Goal: Task Accomplishment & Management: Manage account settings

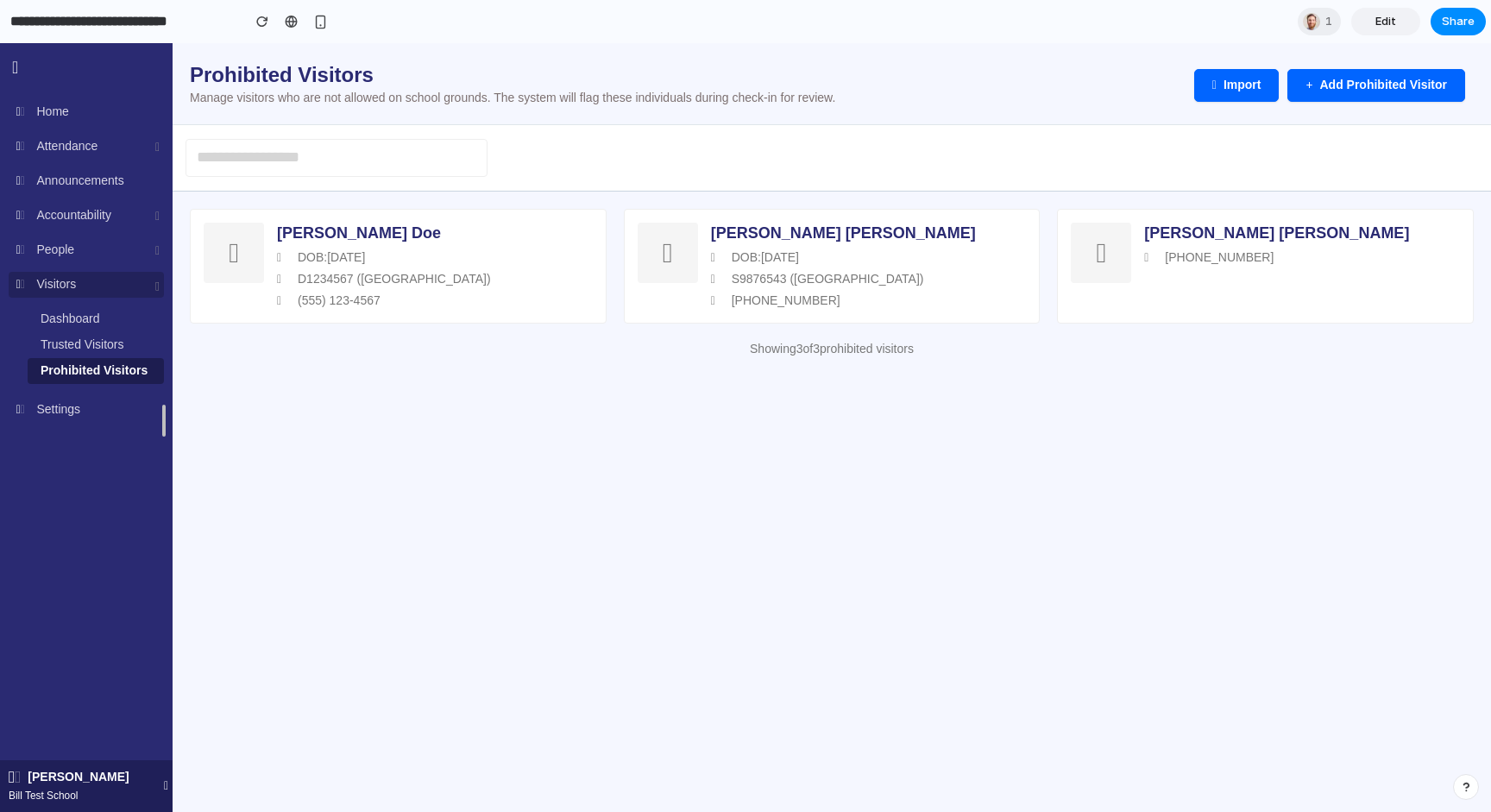
click at [134, 289] on div "Visitors" at bounding box center [86, 285] width 156 height 26
click at [134, 426] on div "Bill Test School Home Attendance Dashboard Reports Announcements Accountability…" at bounding box center [86, 261] width 172 height 341
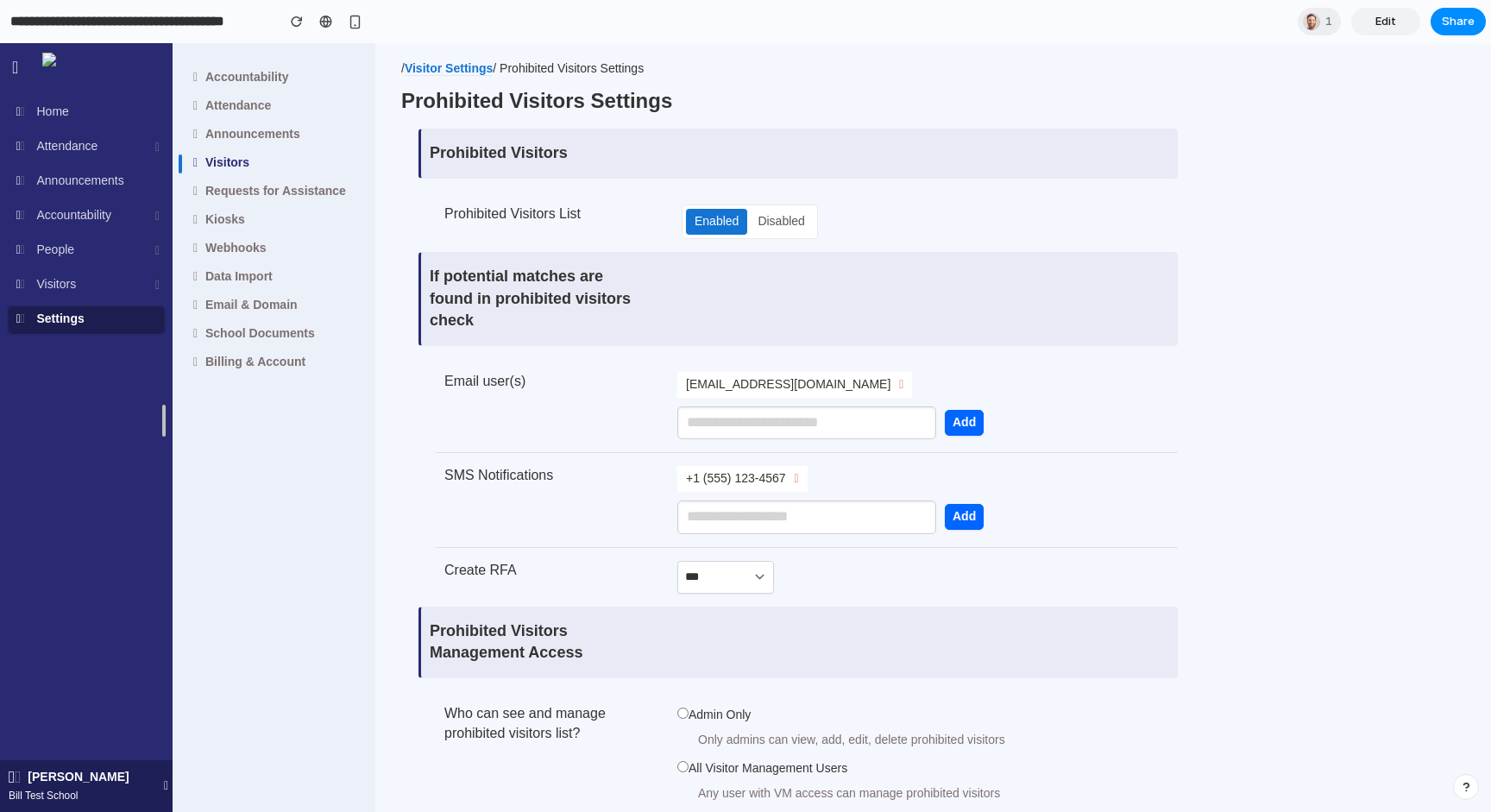
click at [1379, 25] on span "Edit" at bounding box center [1386, 21] width 20 height 18
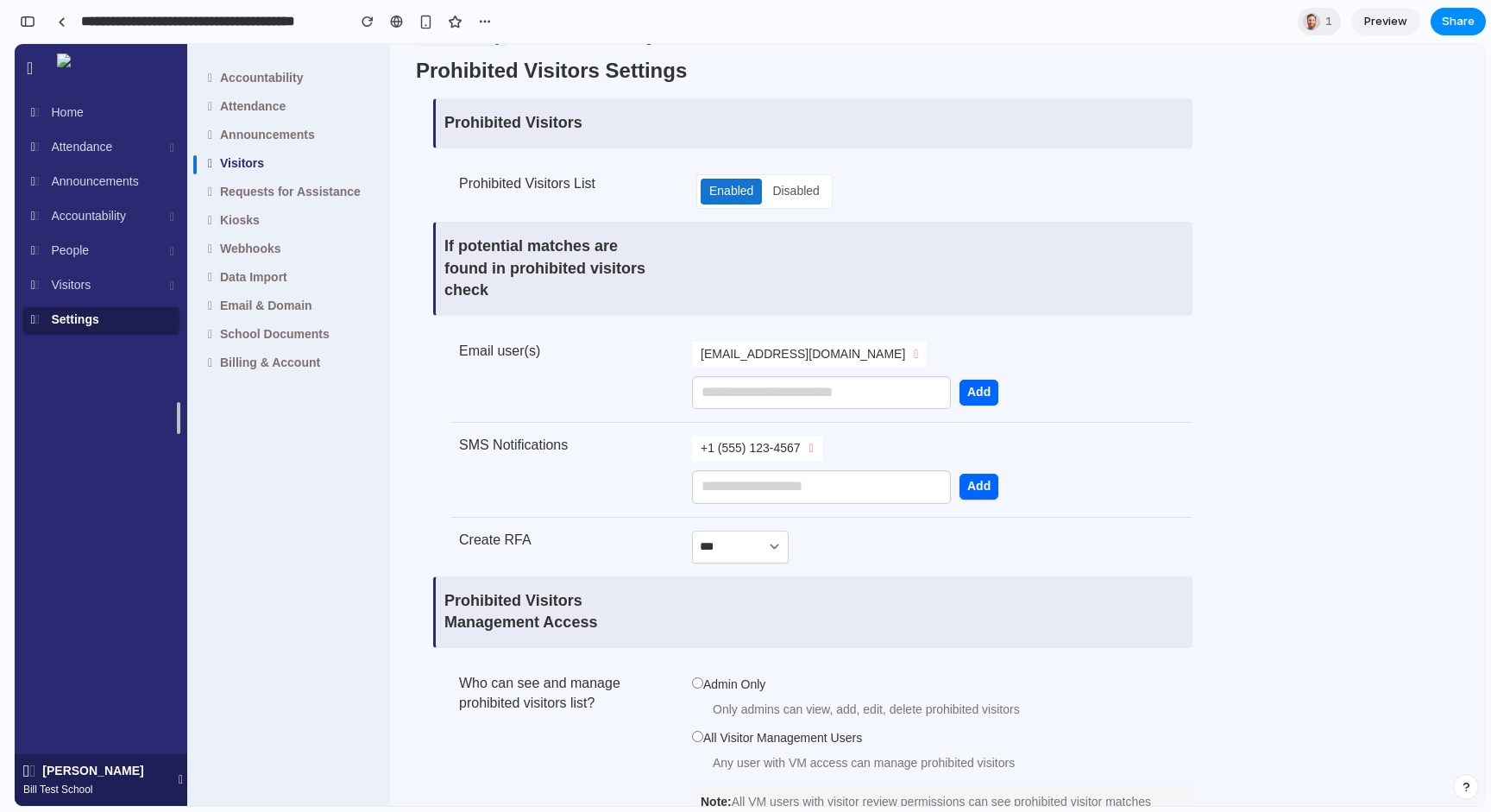
scroll to position [40, 0]
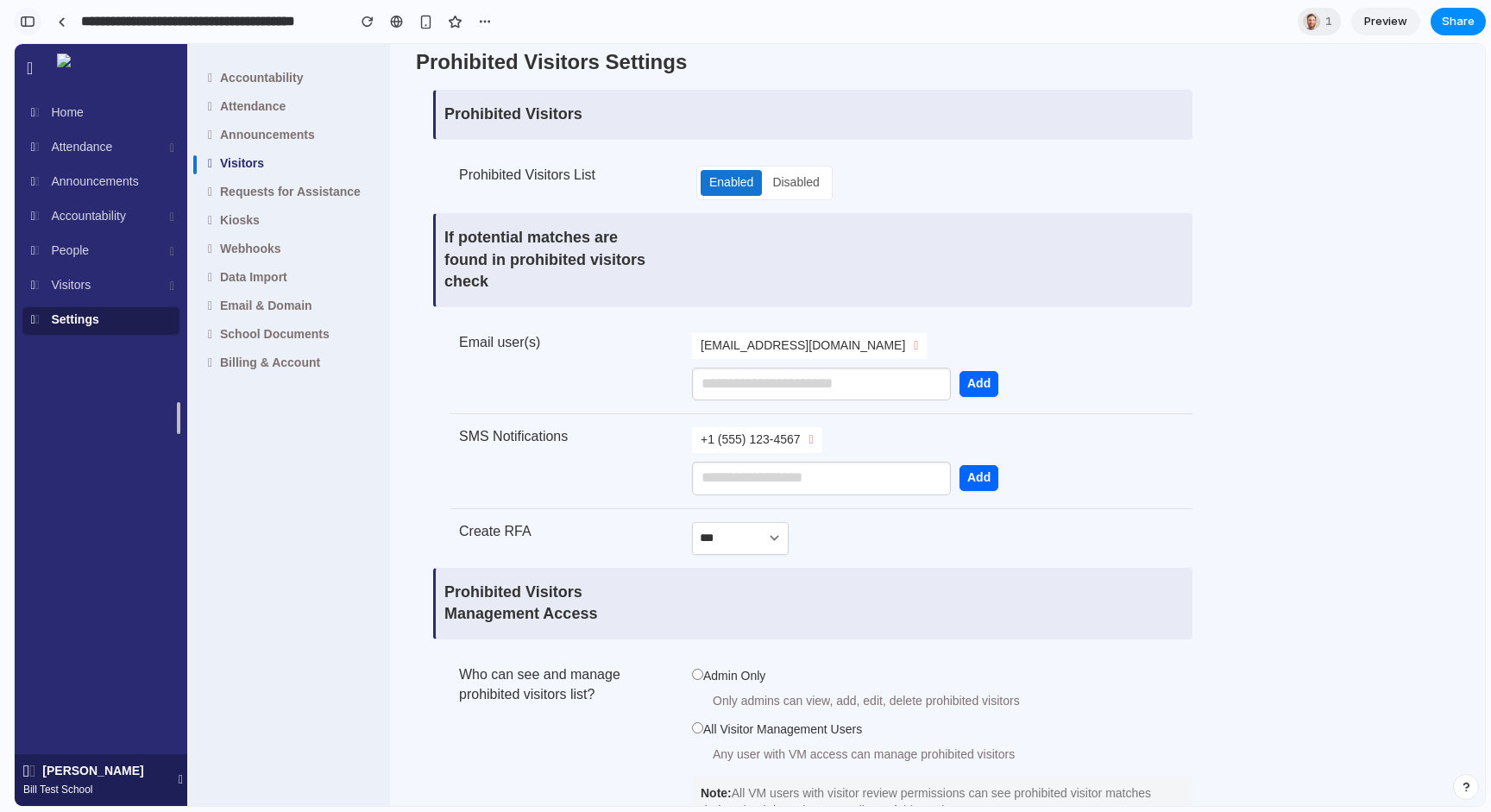
click at [38, 23] on button "button" at bounding box center [28, 21] width 28 height 28
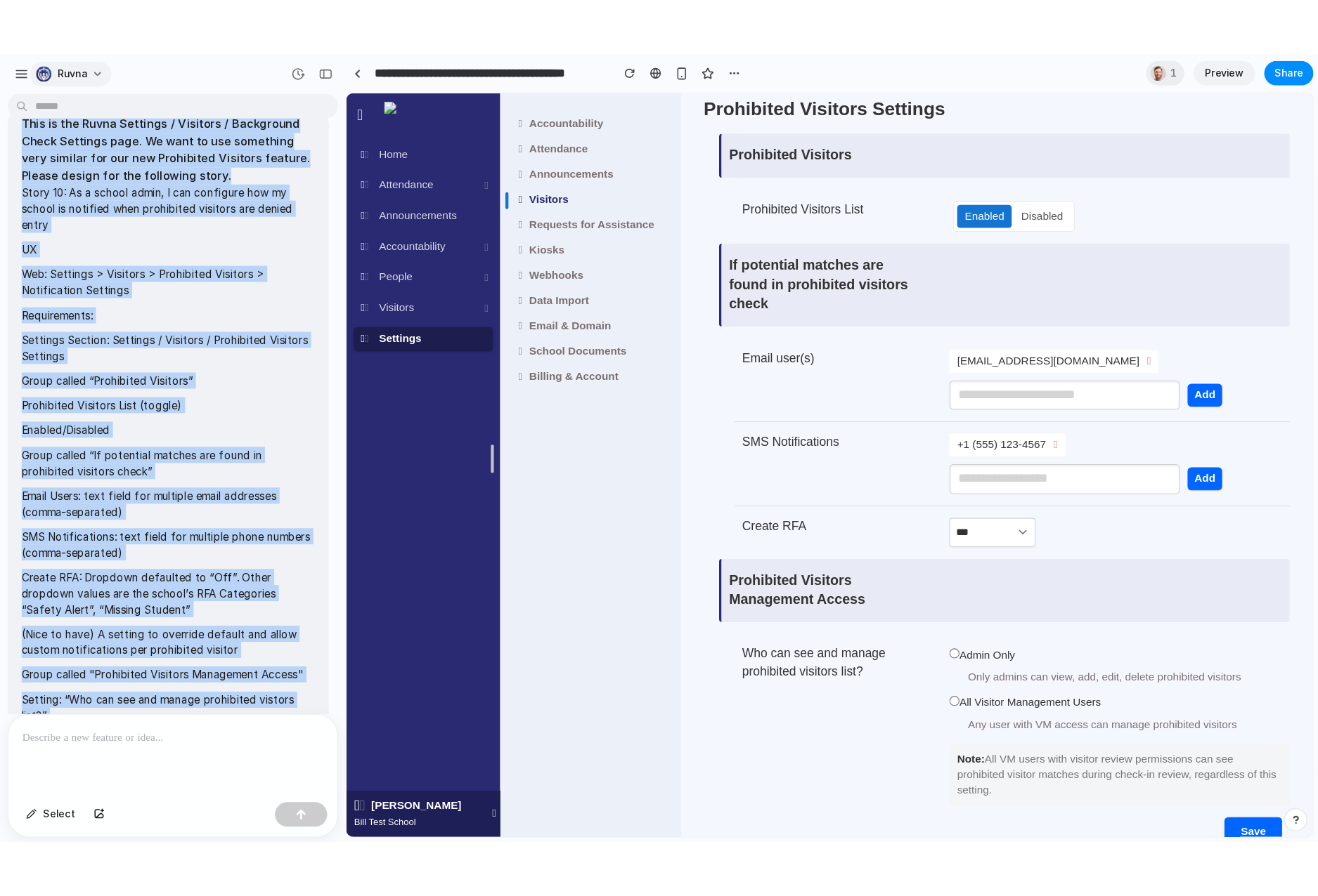
scroll to position [0, 0]
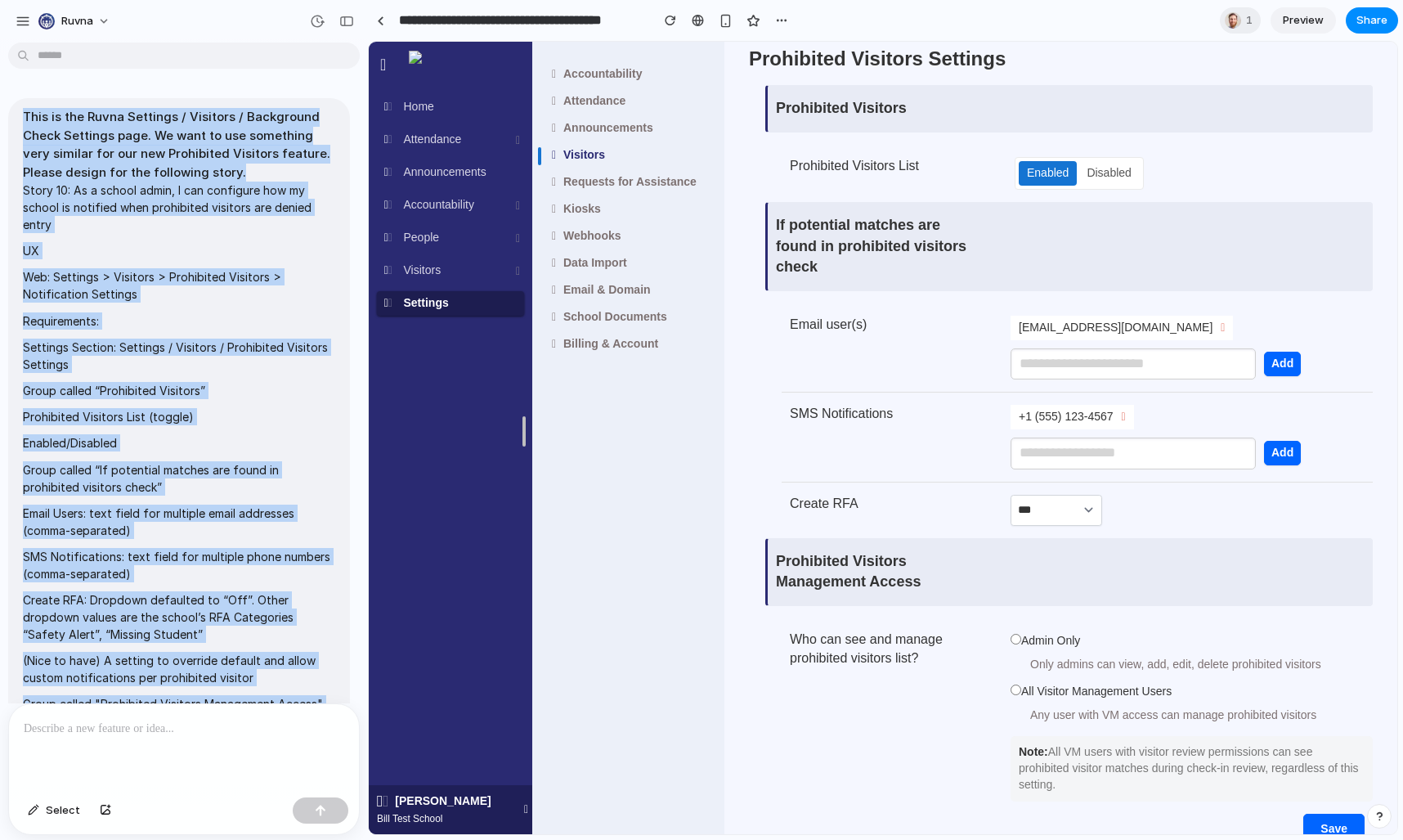
drag, startPoint x: 158, startPoint y: 497, endPoint x: 23, endPoint y: 124, distance: 396.7
click at [23, 124] on span "This is the Ruvna Settings / Visitors / Background Check Settings page. We want…" at bounding box center [179, 506] width 312 height 796
copy span "Lore ip dol Sitam Consecte / Adipisci / Elitseddoe Tempo Incididu utla. Et dolo…"
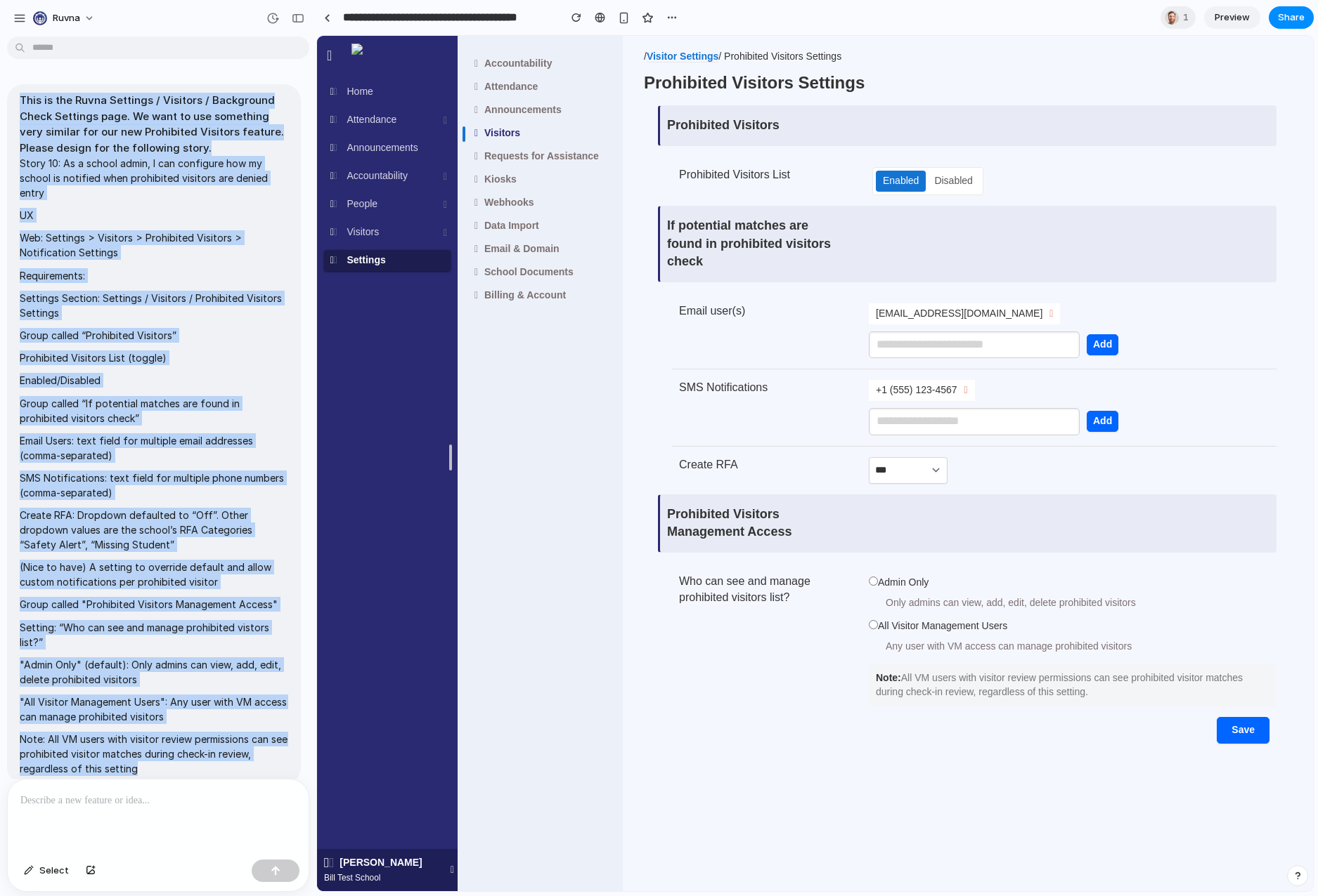
copy span "Lore ip dol Sitam Consecte / Adipisci / Elitseddoe Tempo Incididu utla. Et dolo…"
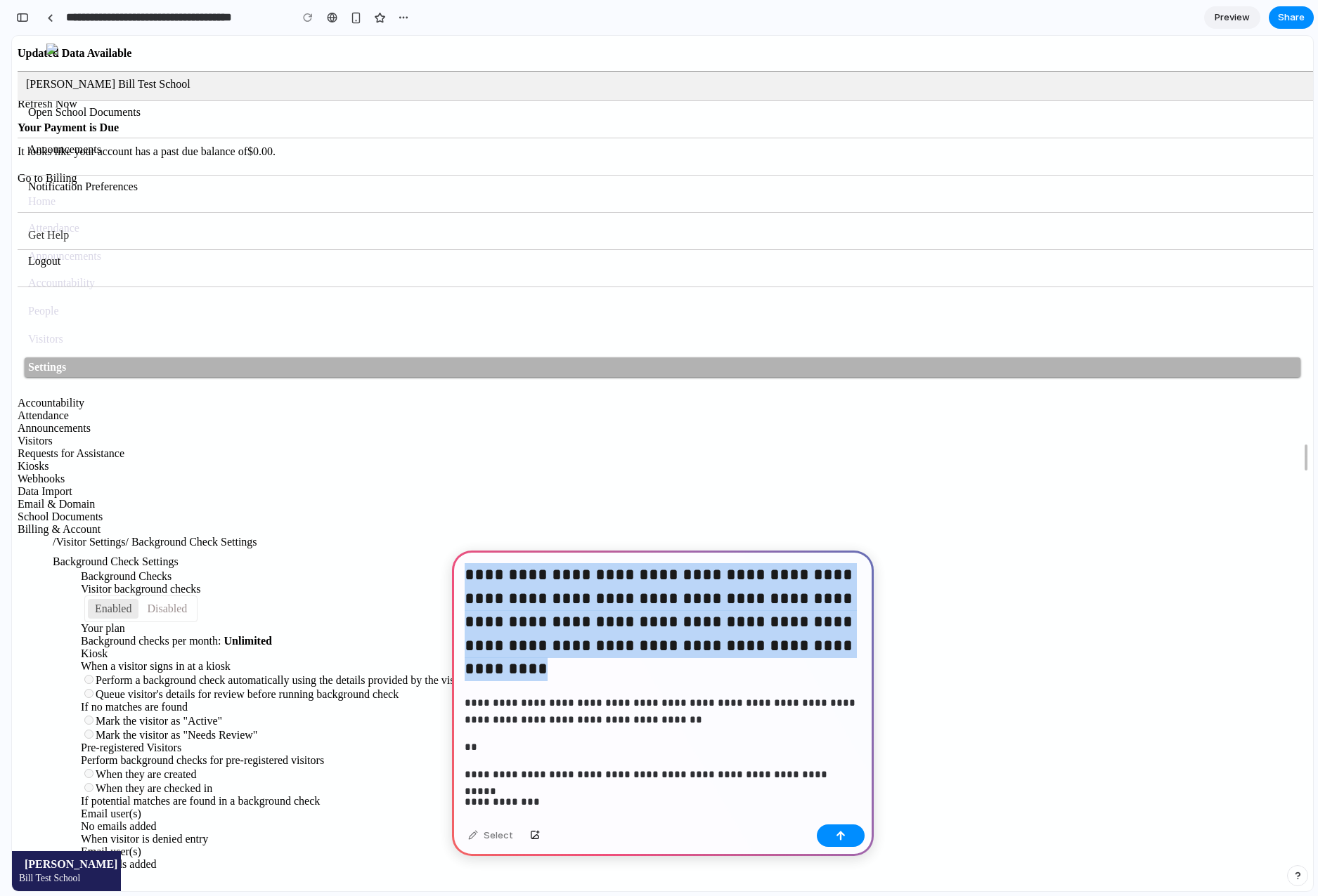
drag, startPoint x: 538, startPoint y: 637, endPoint x: 451, endPoint y: 553, distance: 120.9
click at [581, 669] on h2 "**********" at bounding box center [663, 623] width 397 height 121
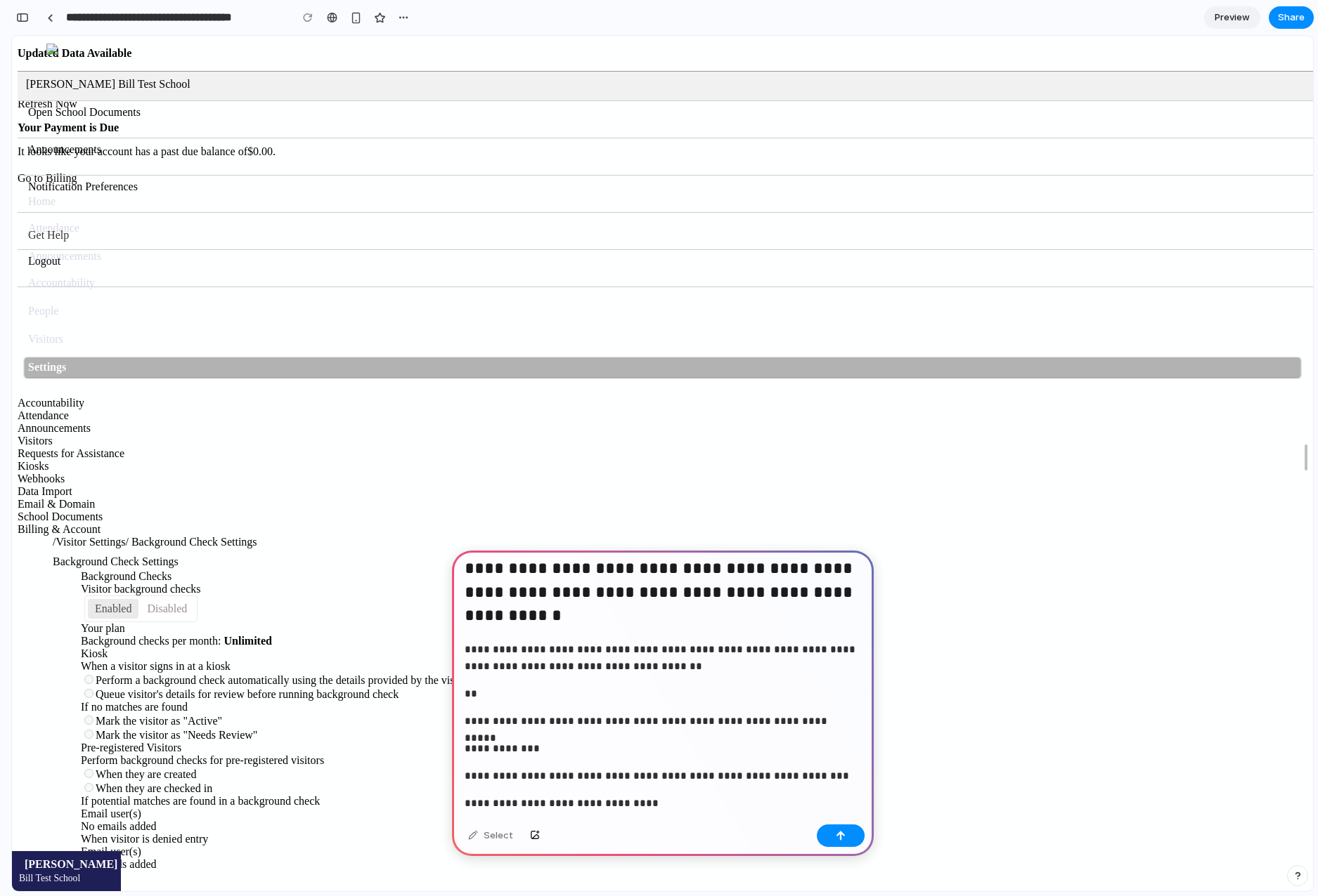
scroll to position [50, 0]
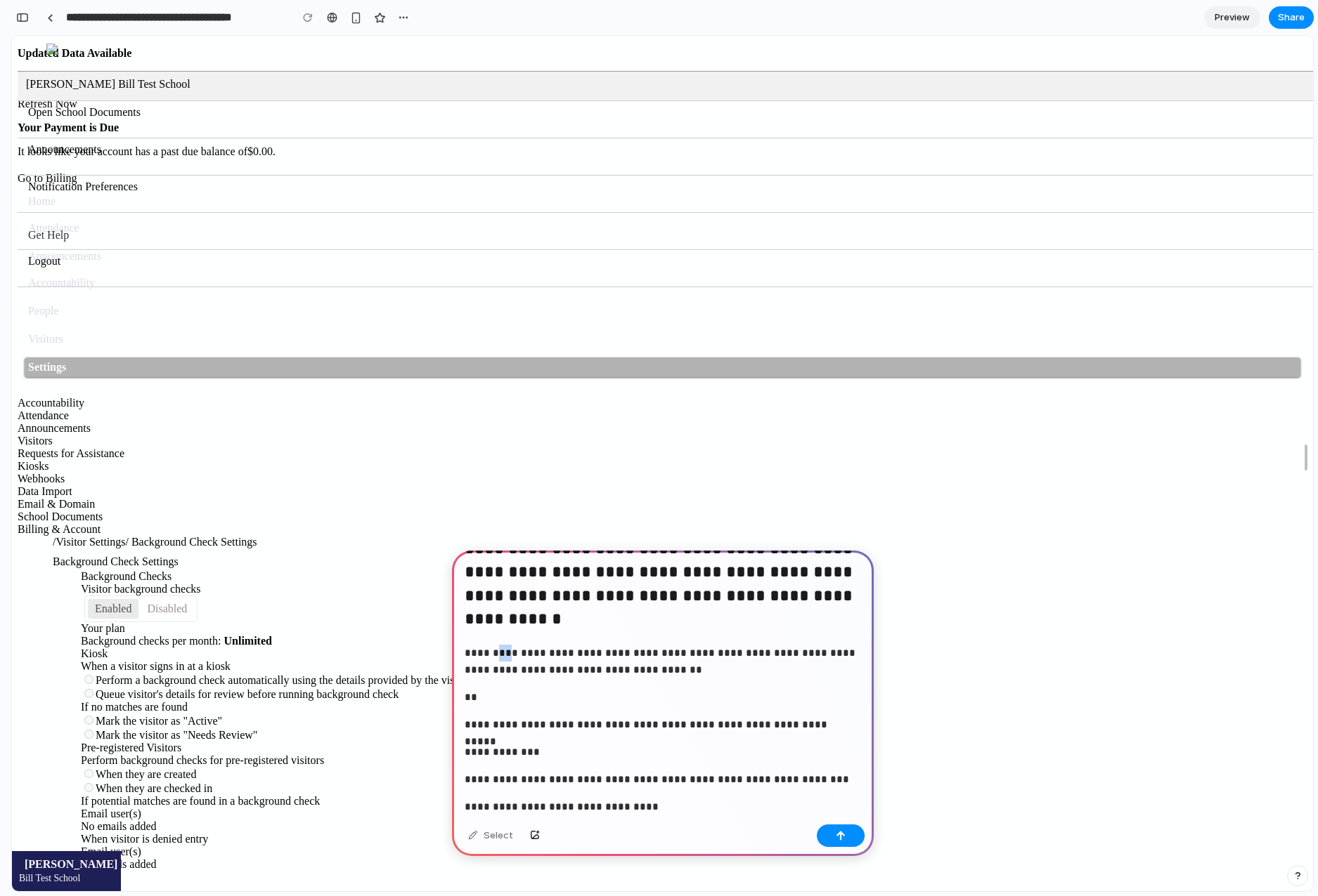
drag, startPoint x: 504, startPoint y: 655, endPoint x: 494, endPoint y: 654, distance: 10.0
click at [494, 654] on p "**********" at bounding box center [663, 662] width 397 height 33
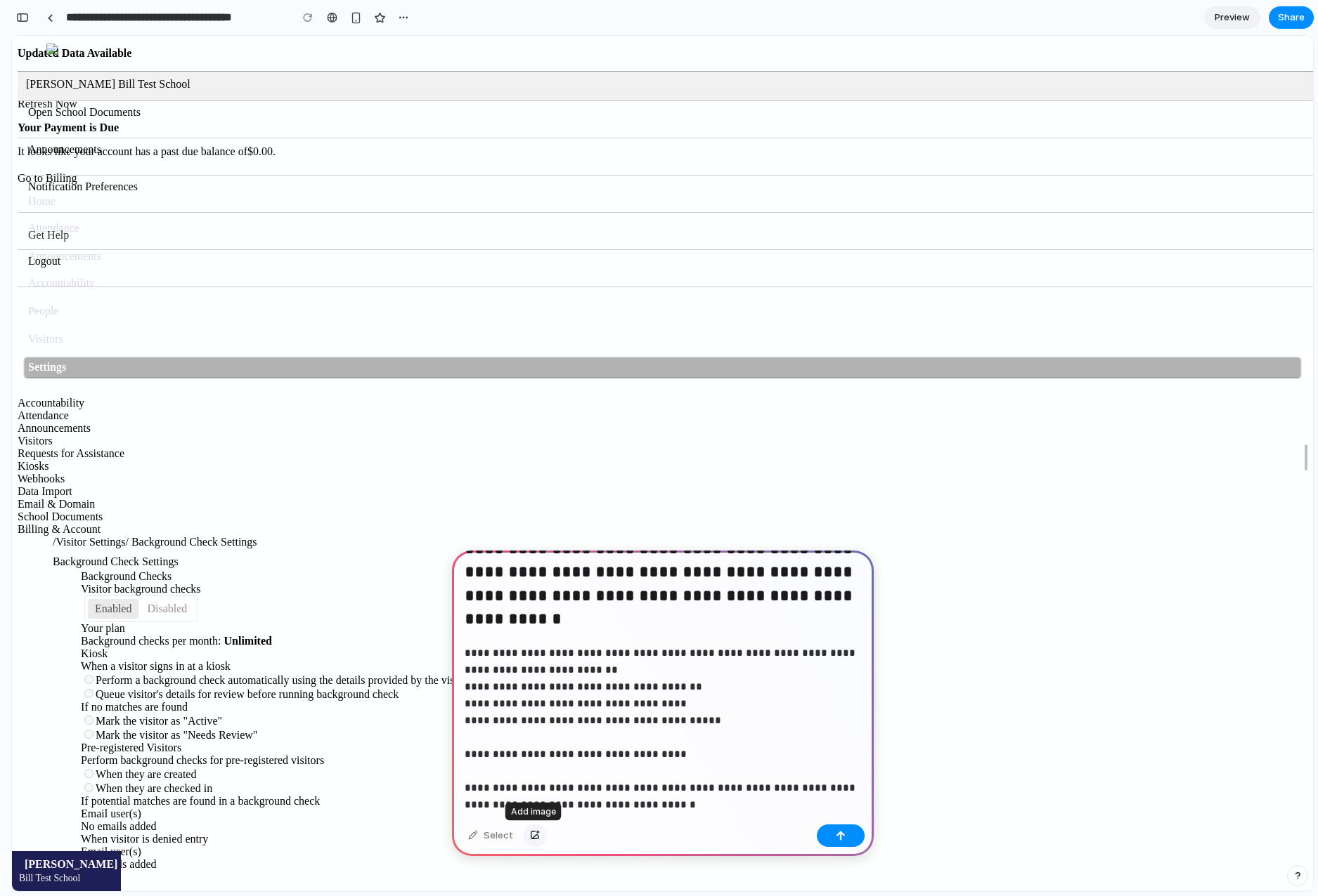
click at [532, 837] on div "button" at bounding box center [535, 835] width 10 height 8
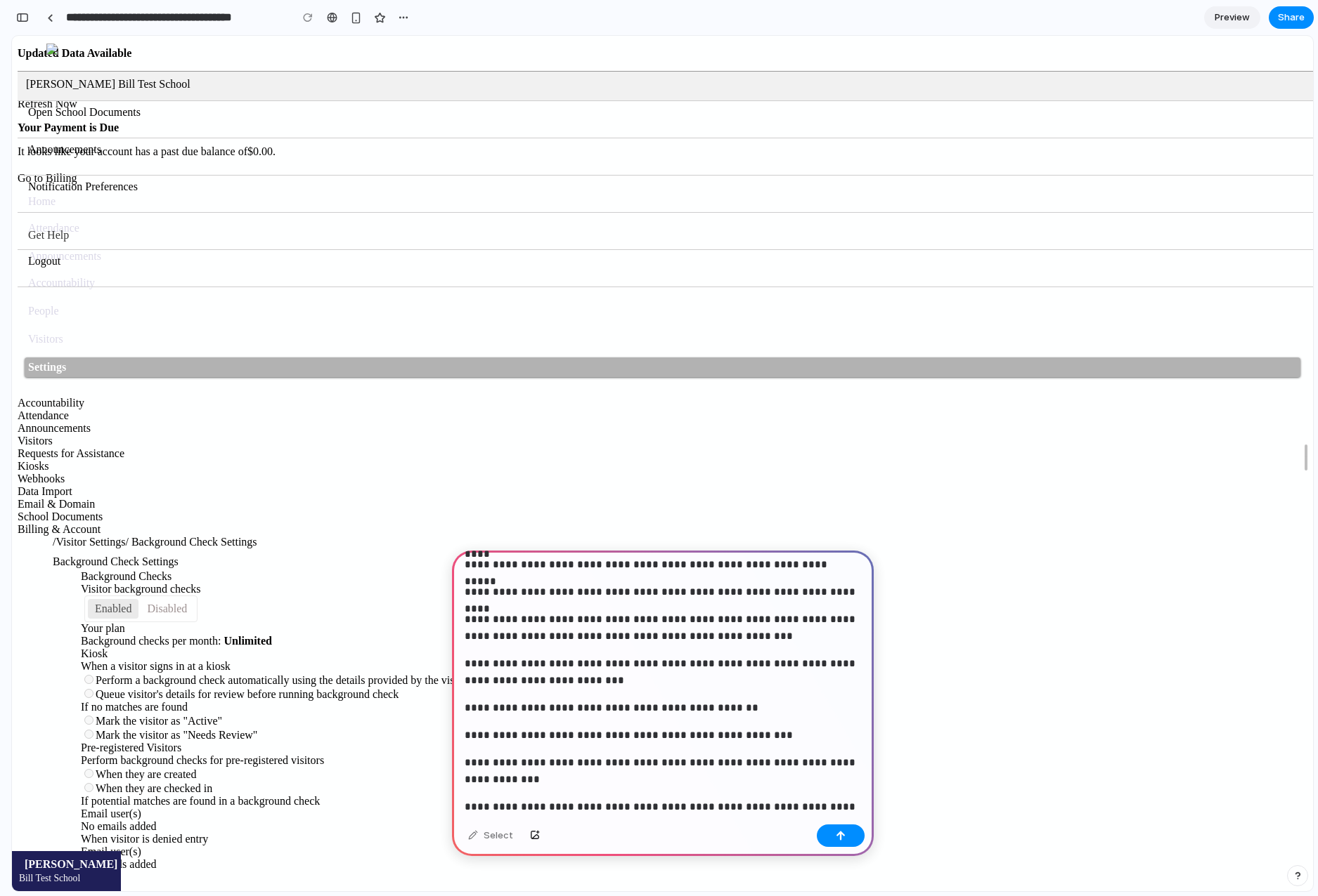
scroll to position [732, 0]
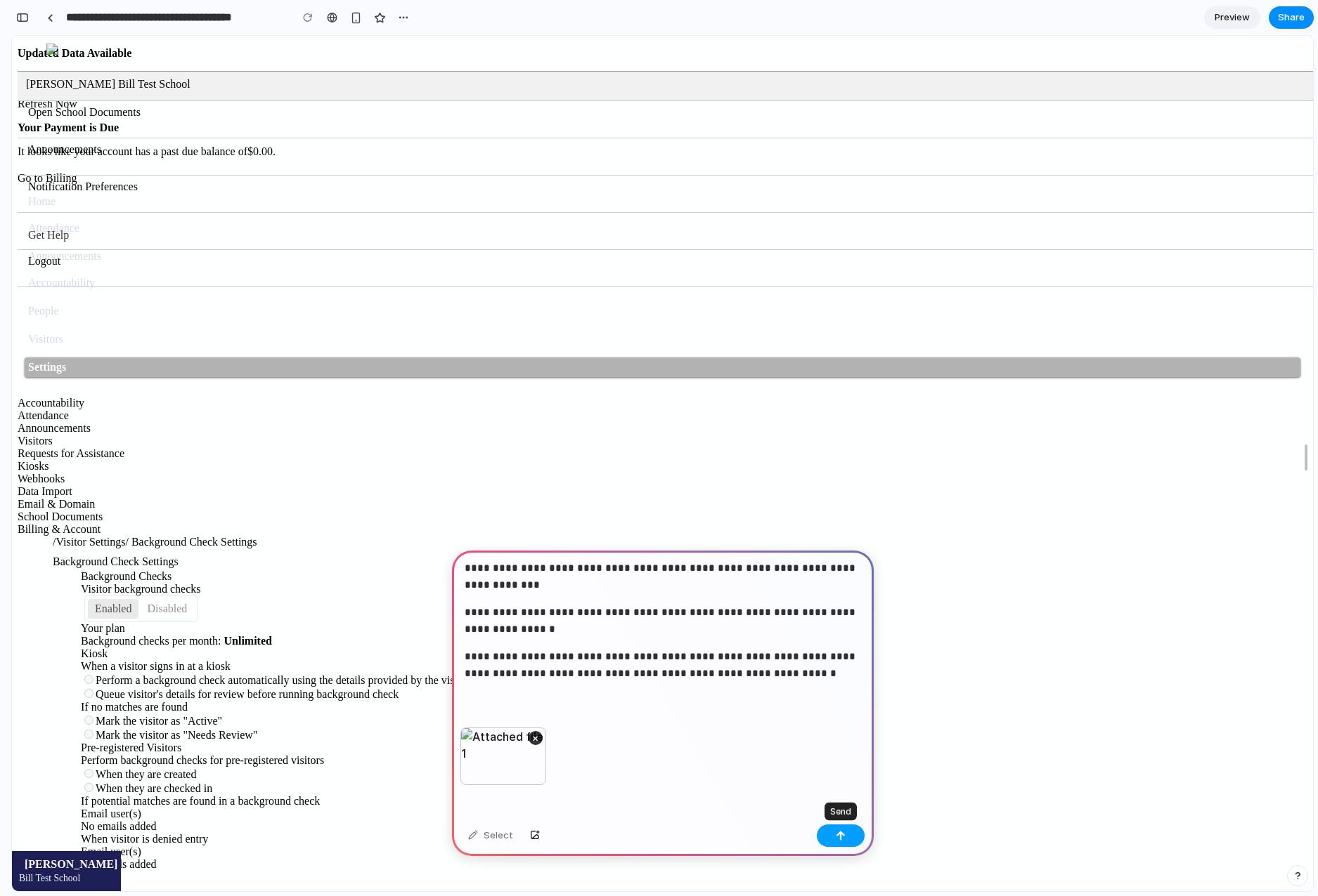
click at [836, 835] on div "button" at bounding box center [840, 835] width 10 height 10
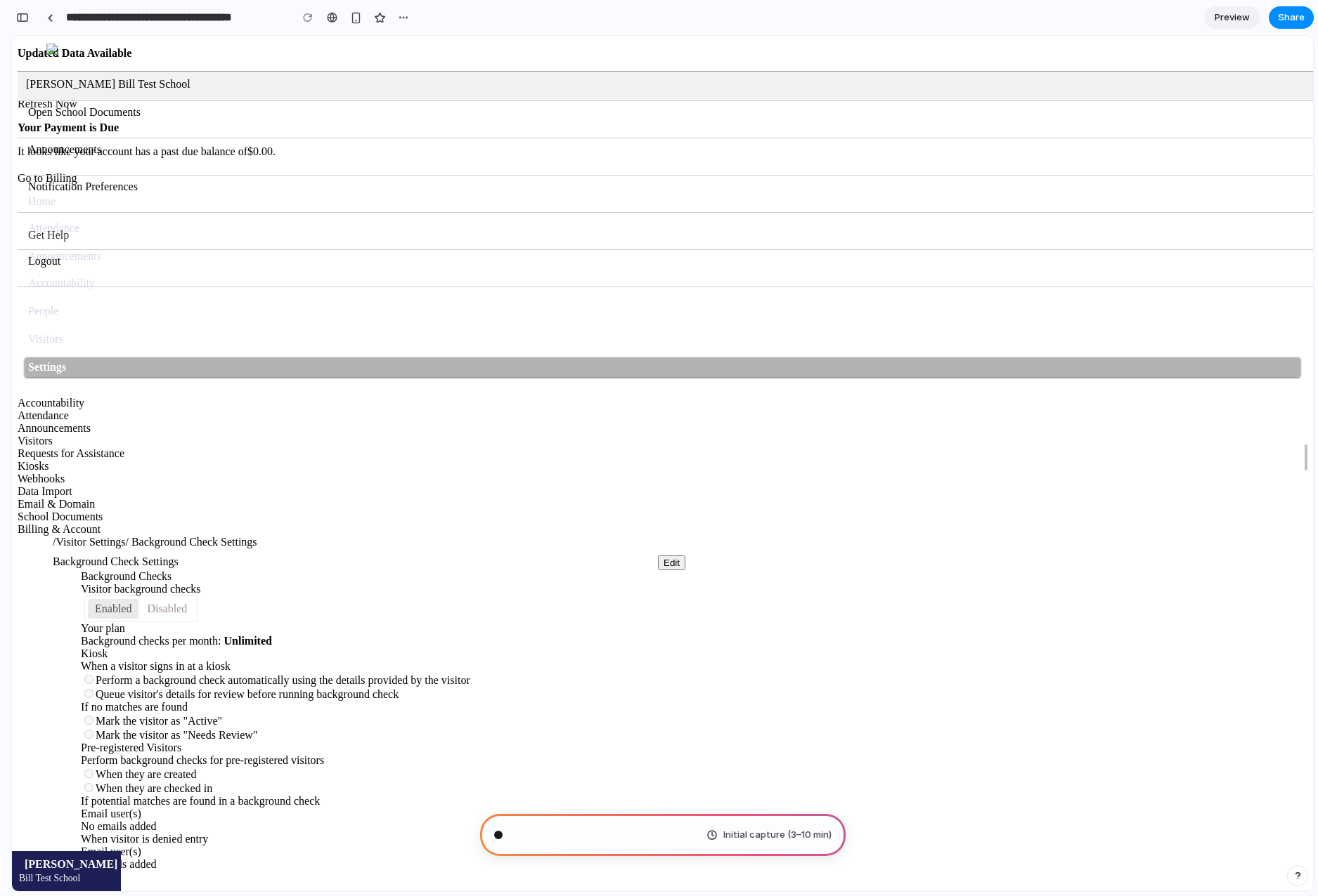
scroll to position [1016, 0]
type input "**********"
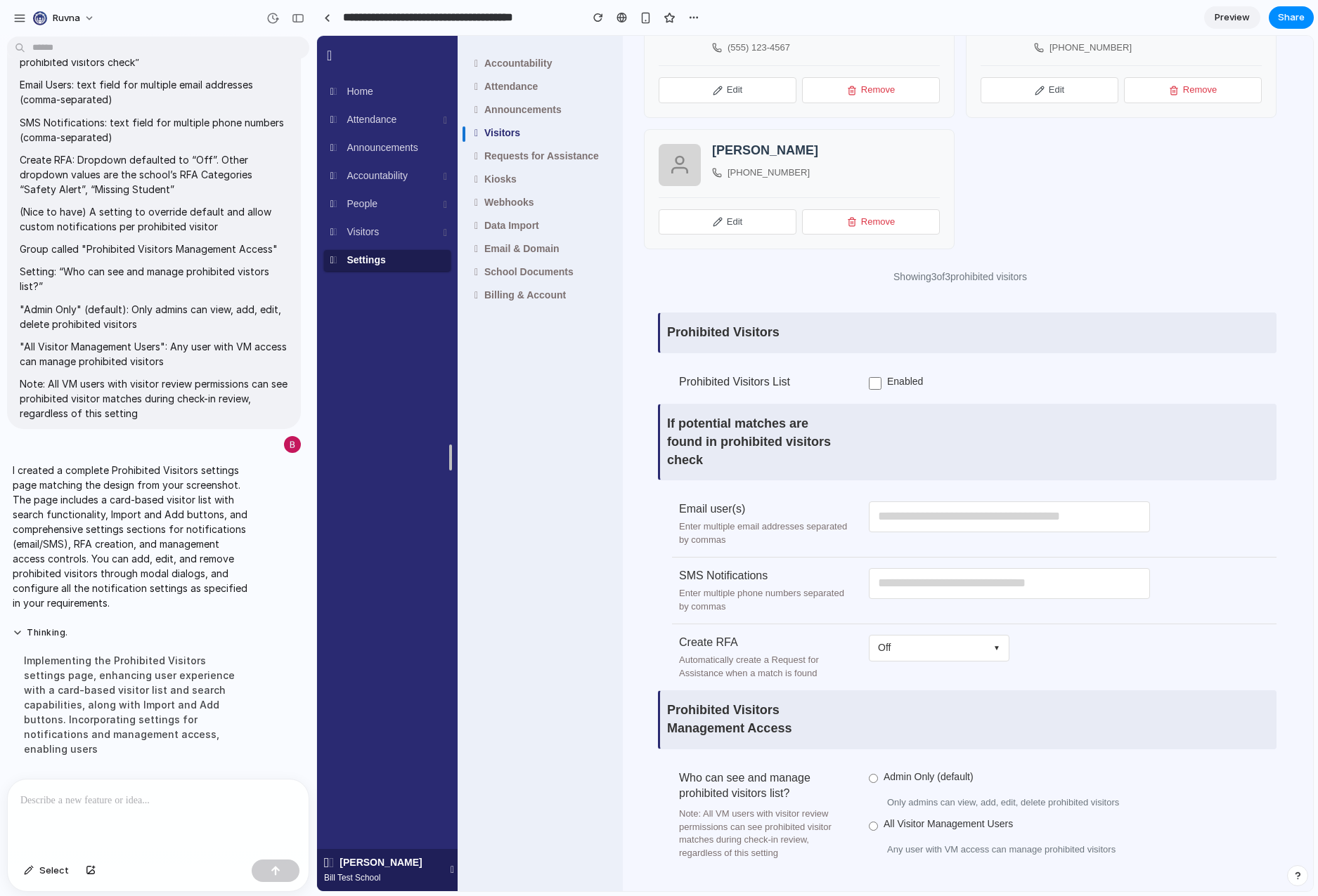
scroll to position [0, 0]
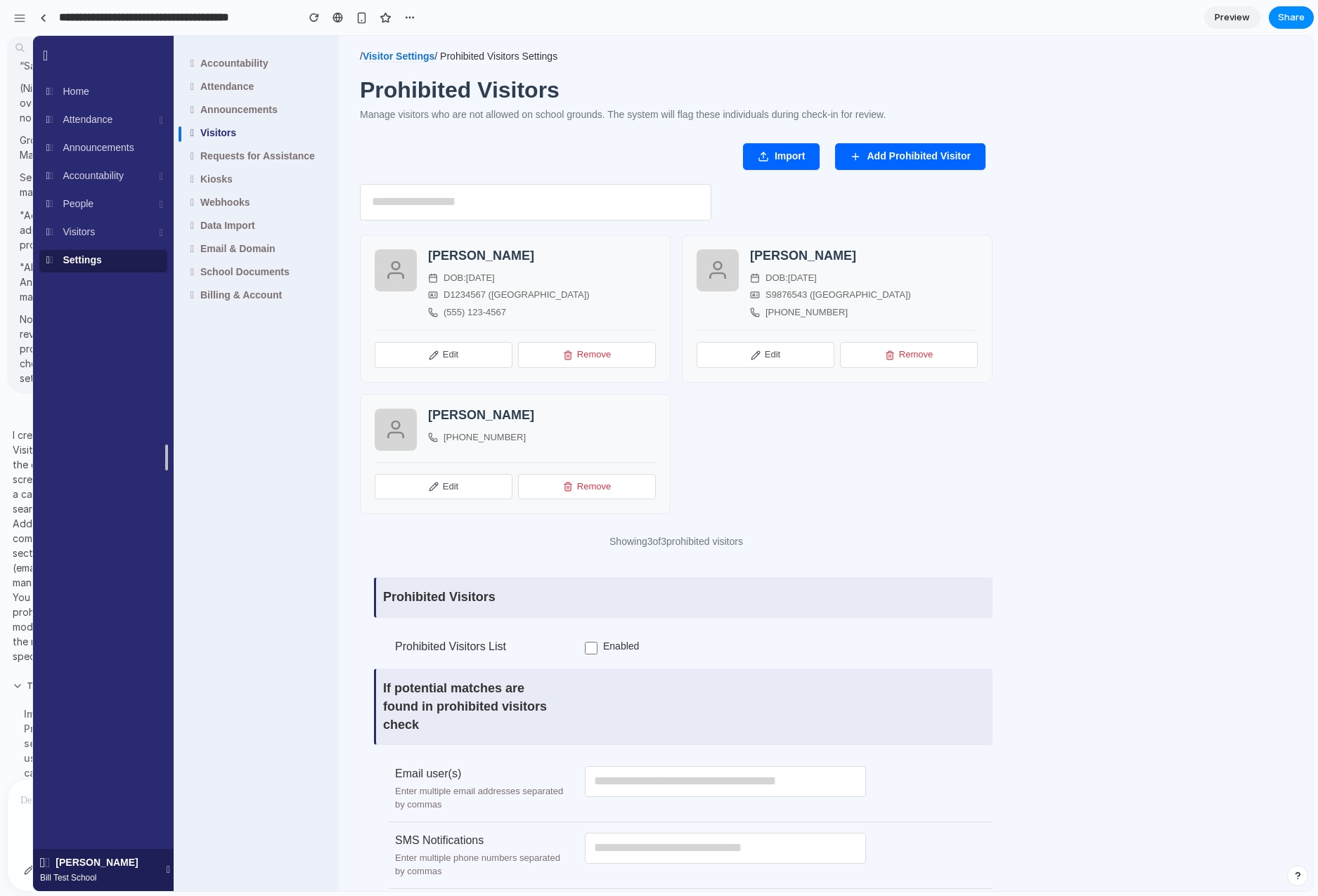
drag, startPoint x: 312, startPoint y: 281, endPoint x: 33, endPoint y: 236, distance: 282.6
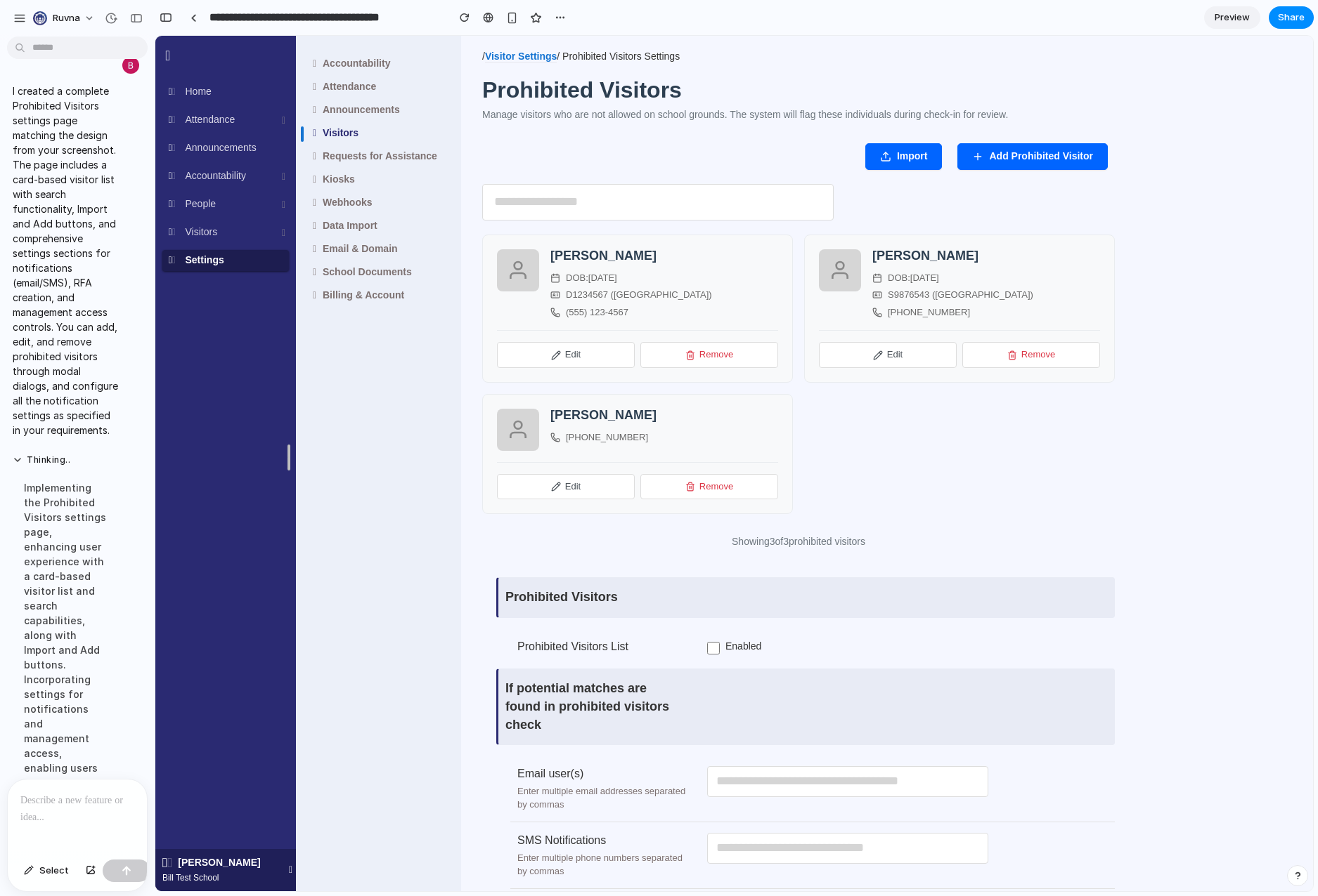
scroll to position [1657, 0]
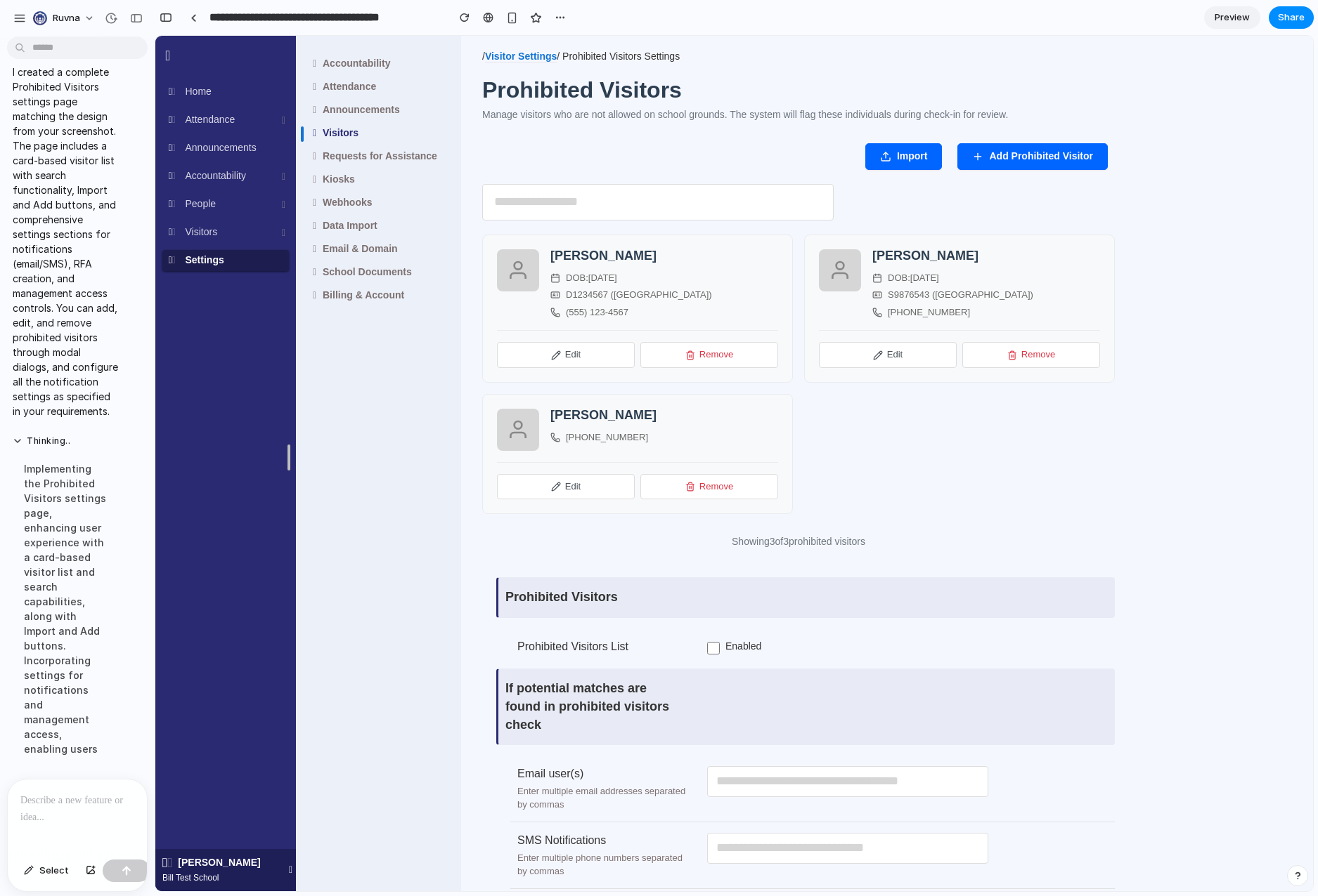
click at [93, 807] on p at bounding box center [77, 800] width 114 height 17
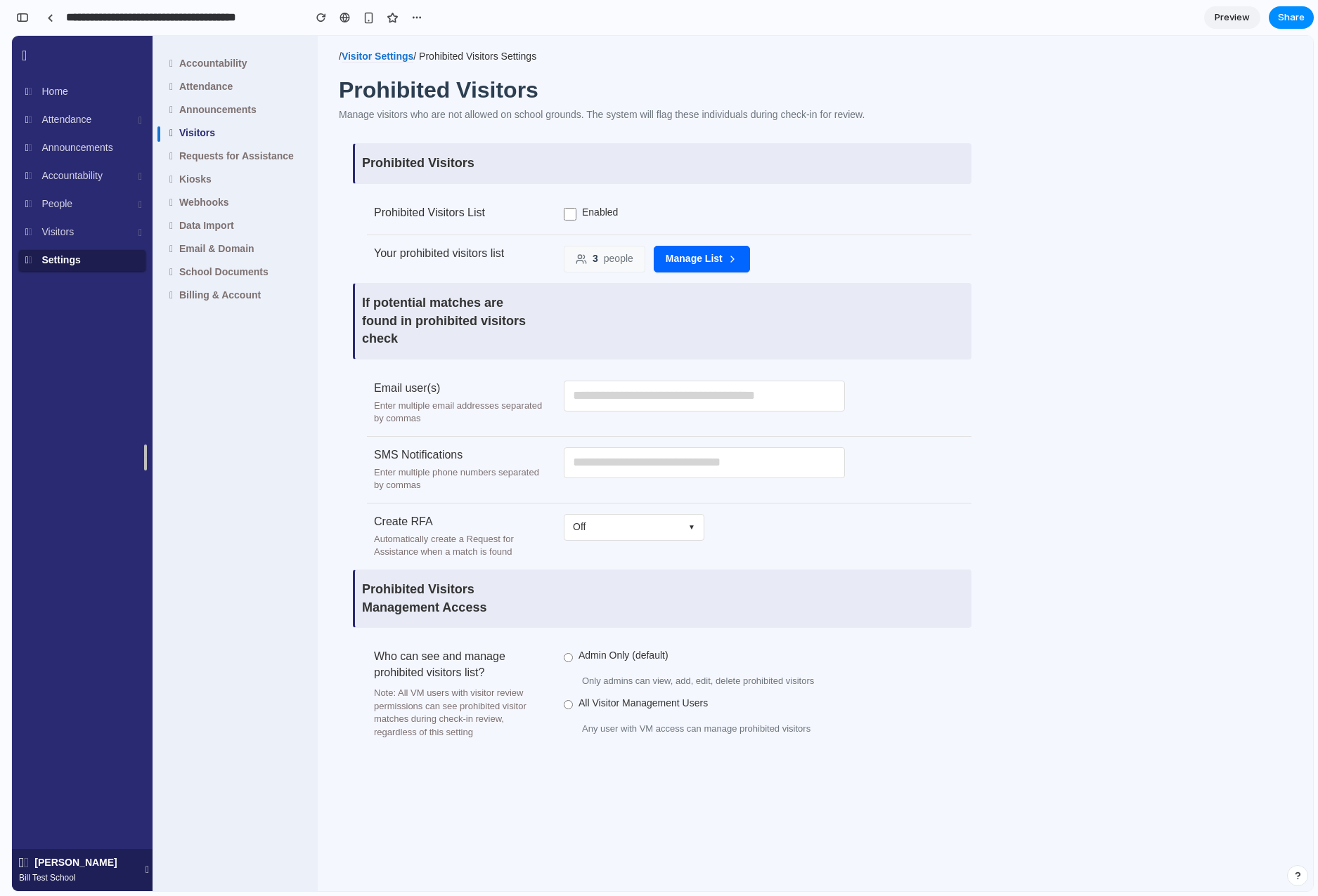
scroll to position [2094, 0]
click at [709, 260] on button "Manage List" at bounding box center [701, 258] width 96 height 27
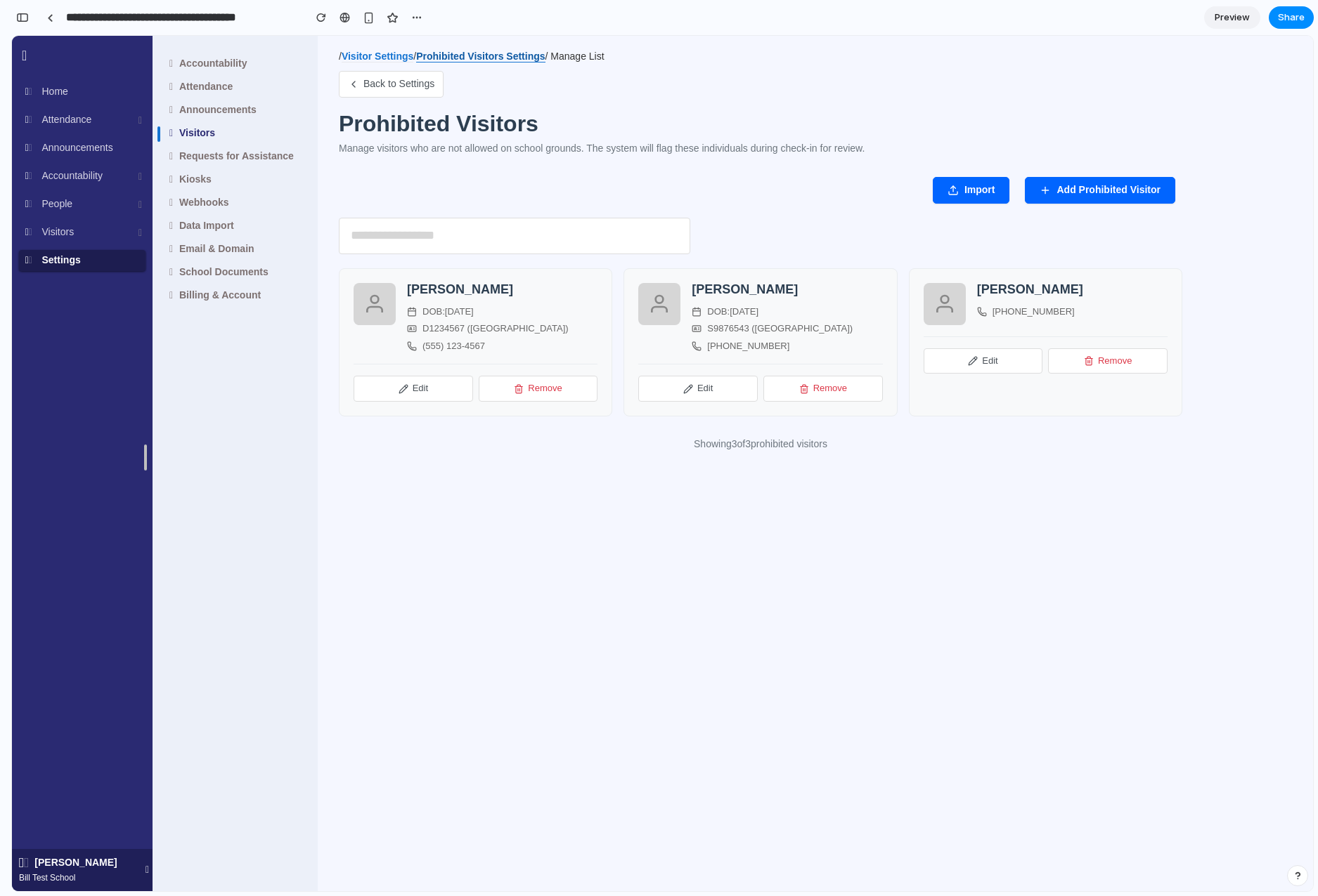
click at [494, 55] on link "Prohibited Visitors Settings" at bounding box center [481, 57] width 129 height 12
click at [408, 90] on button "Back to Settings" at bounding box center [391, 84] width 105 height 27
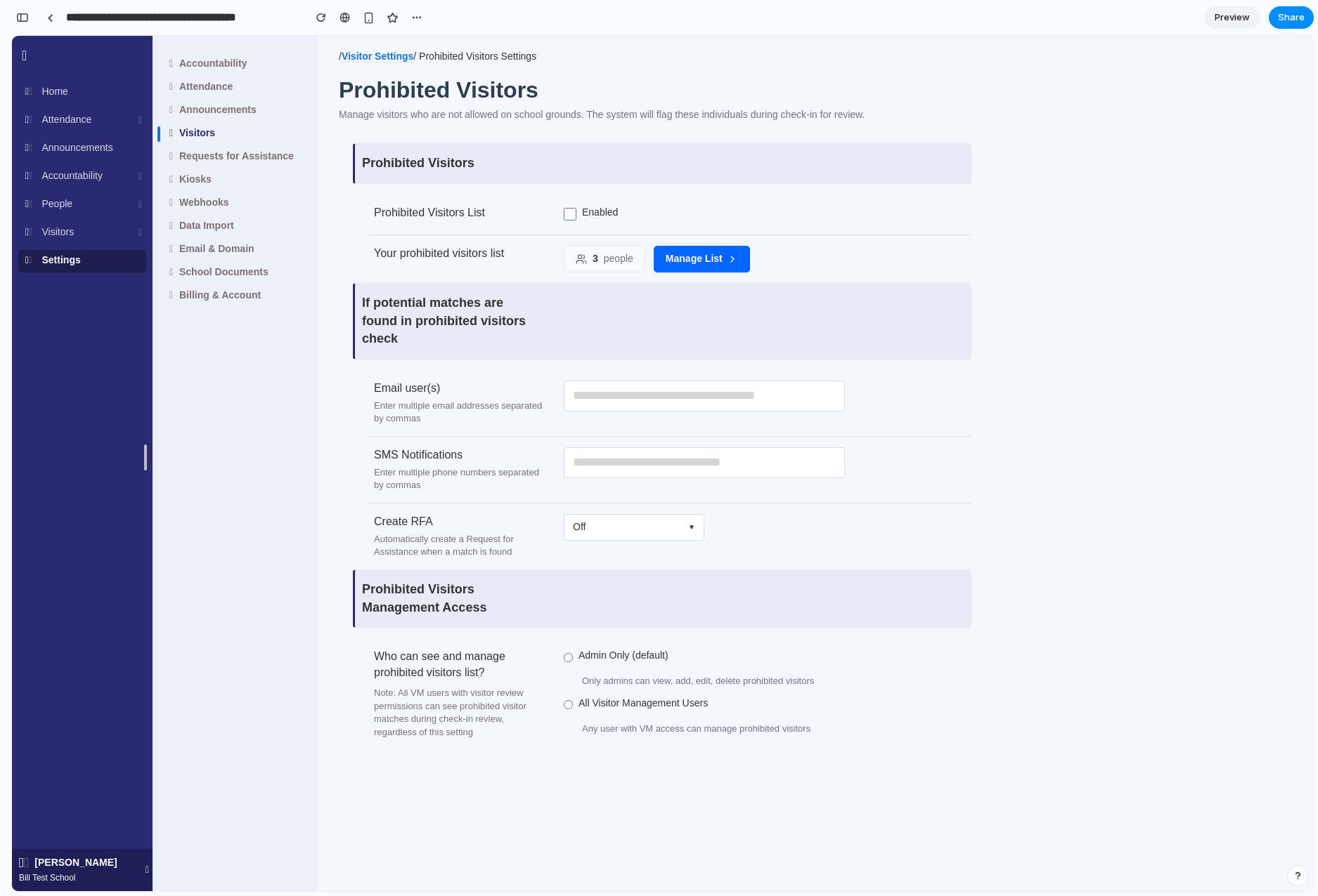
click at [626, 258] on span "people" at bounding box center [618, 259] width 30 height 14
click at [701, 255] on button "Manage List" at bounding box center [701, 258] width 96 height 27
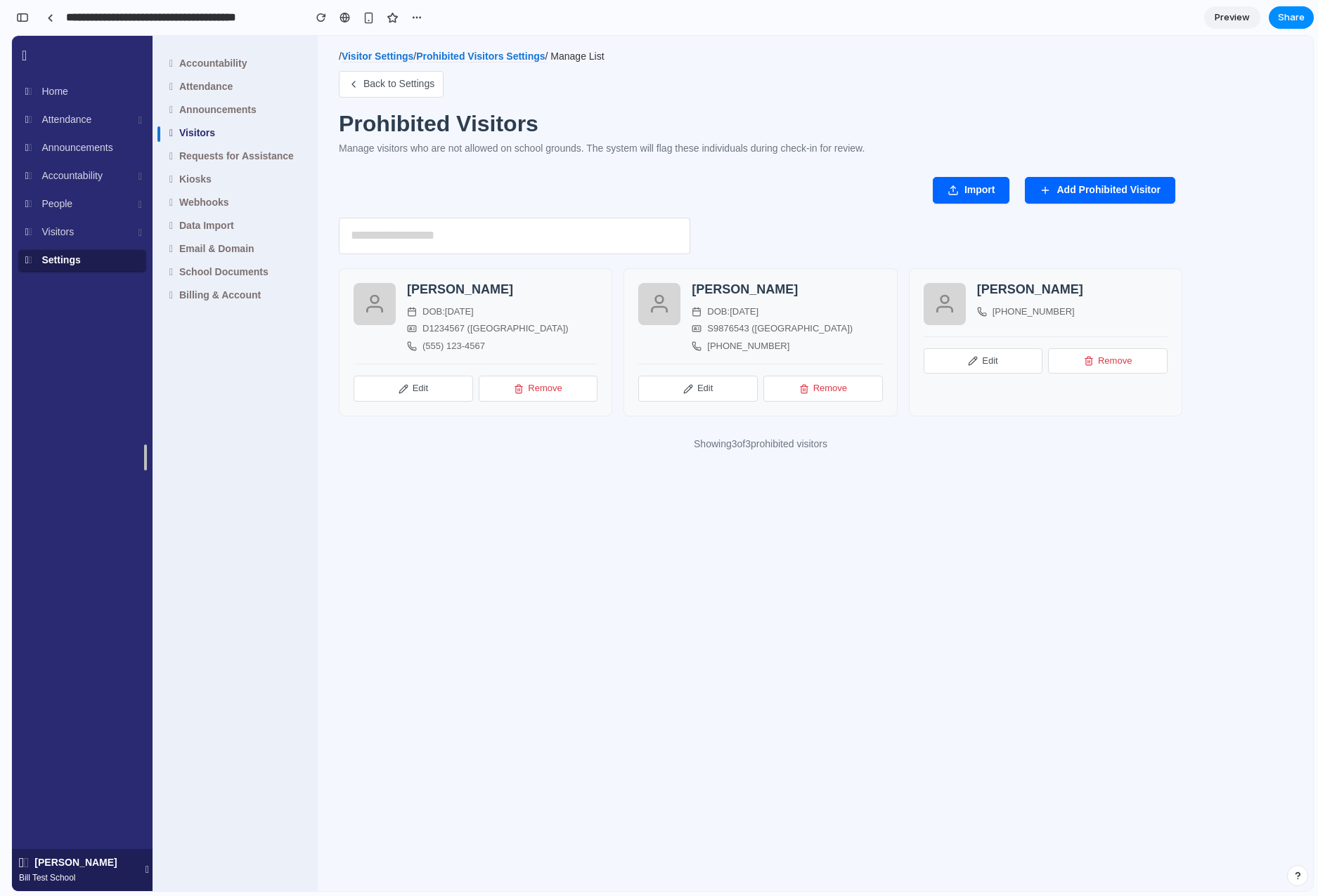
click at [504, 67] on div "/ Visitor Settings / Prohibited Visitors Settings / Manage List Back to Setting…" at bounding box center [761, 275] width 843 height 451
click at [510, 61] on link "Prohibited Visitors Settings" at bounding box center [481, 57] width 129 height 12
click at [402, 60] on link "Visitor Settings" at bounding box center [377, 57] width 72 height 12
click at [51, 22] on link at bounding box center [50, 17] width 21 height 21
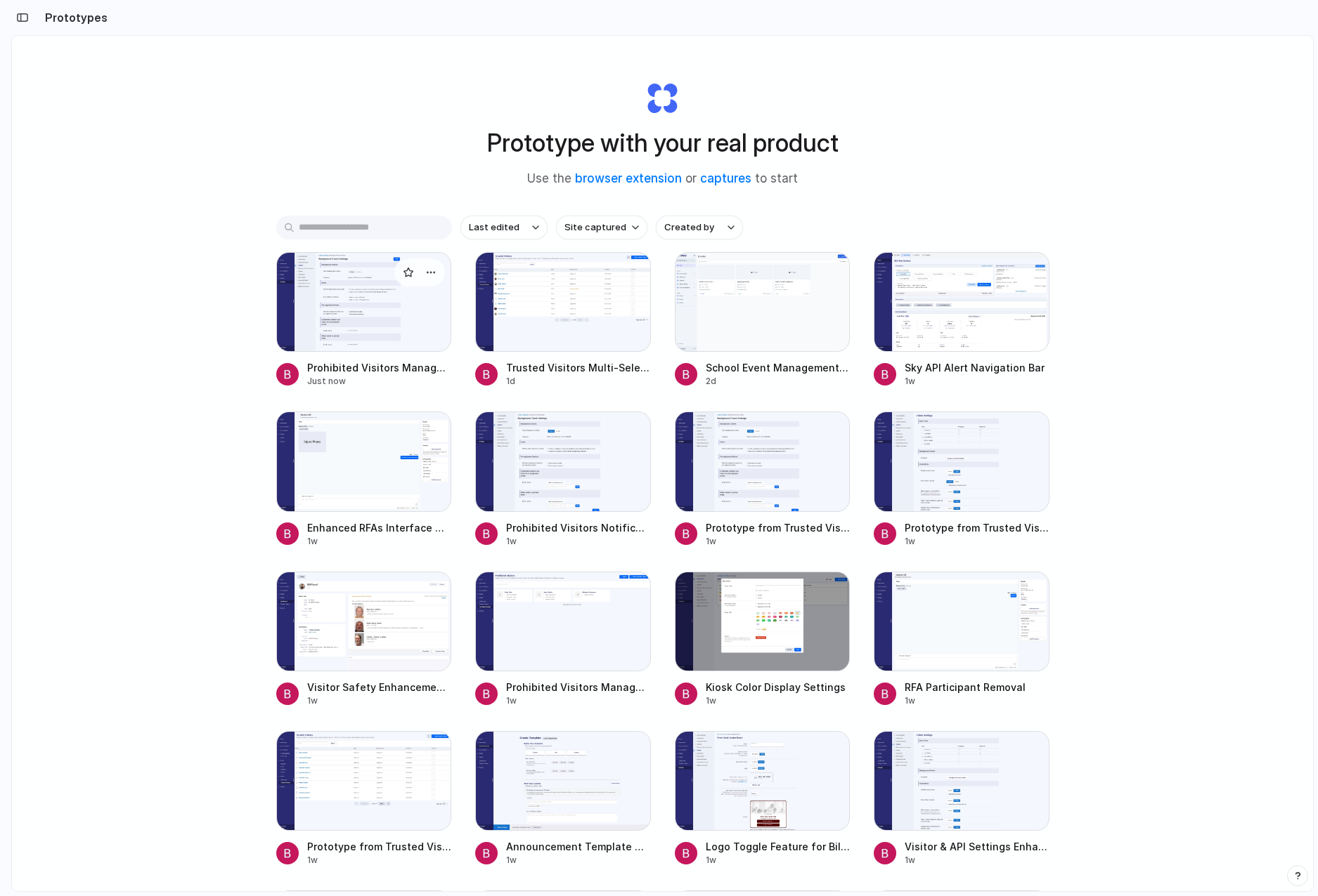
click at [392, 293] on div at bounding box center [364, 302] width 176 height 100
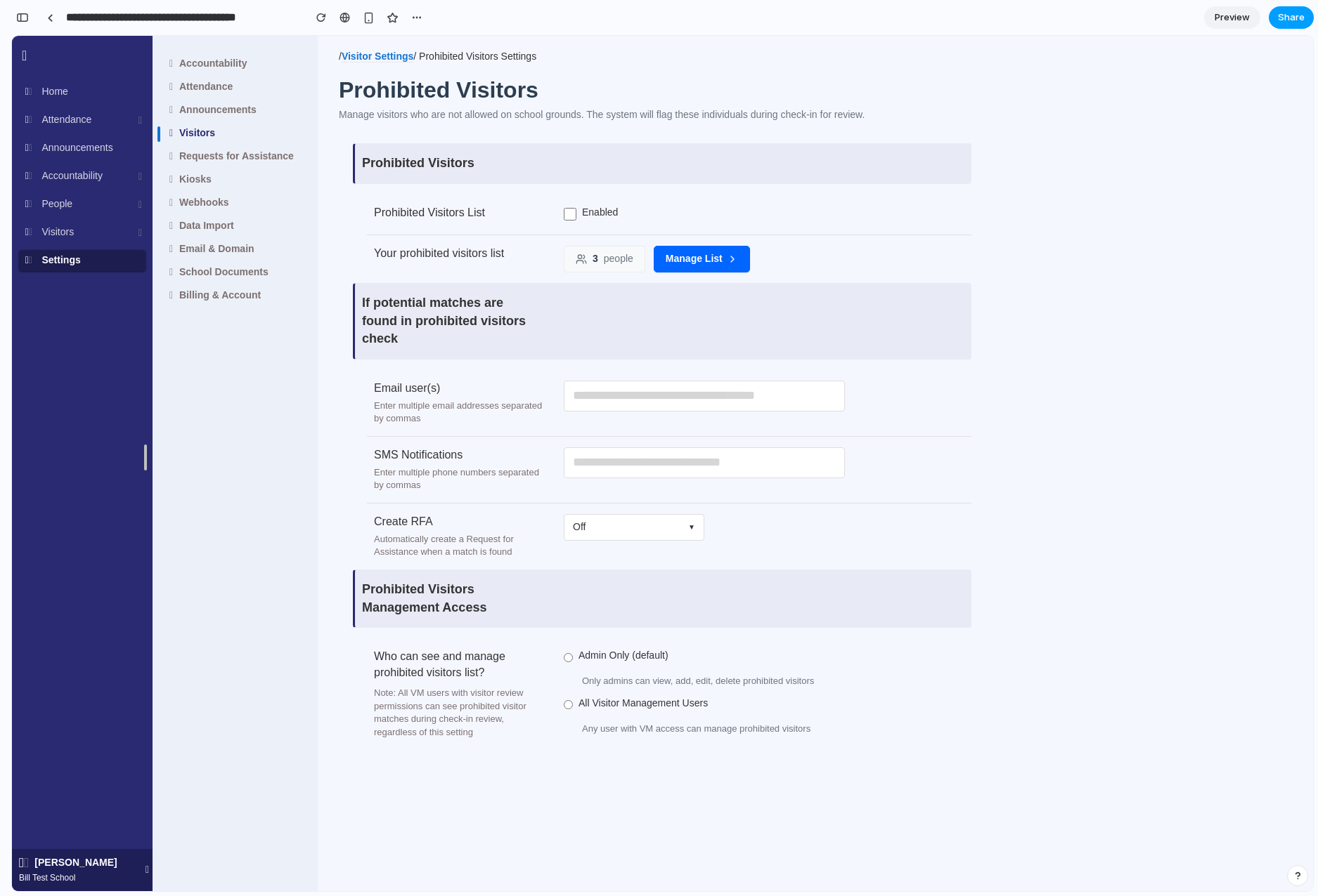
click at [1298, 20] on span "Share" at bounding box center [1291, 17] width 27 height 14
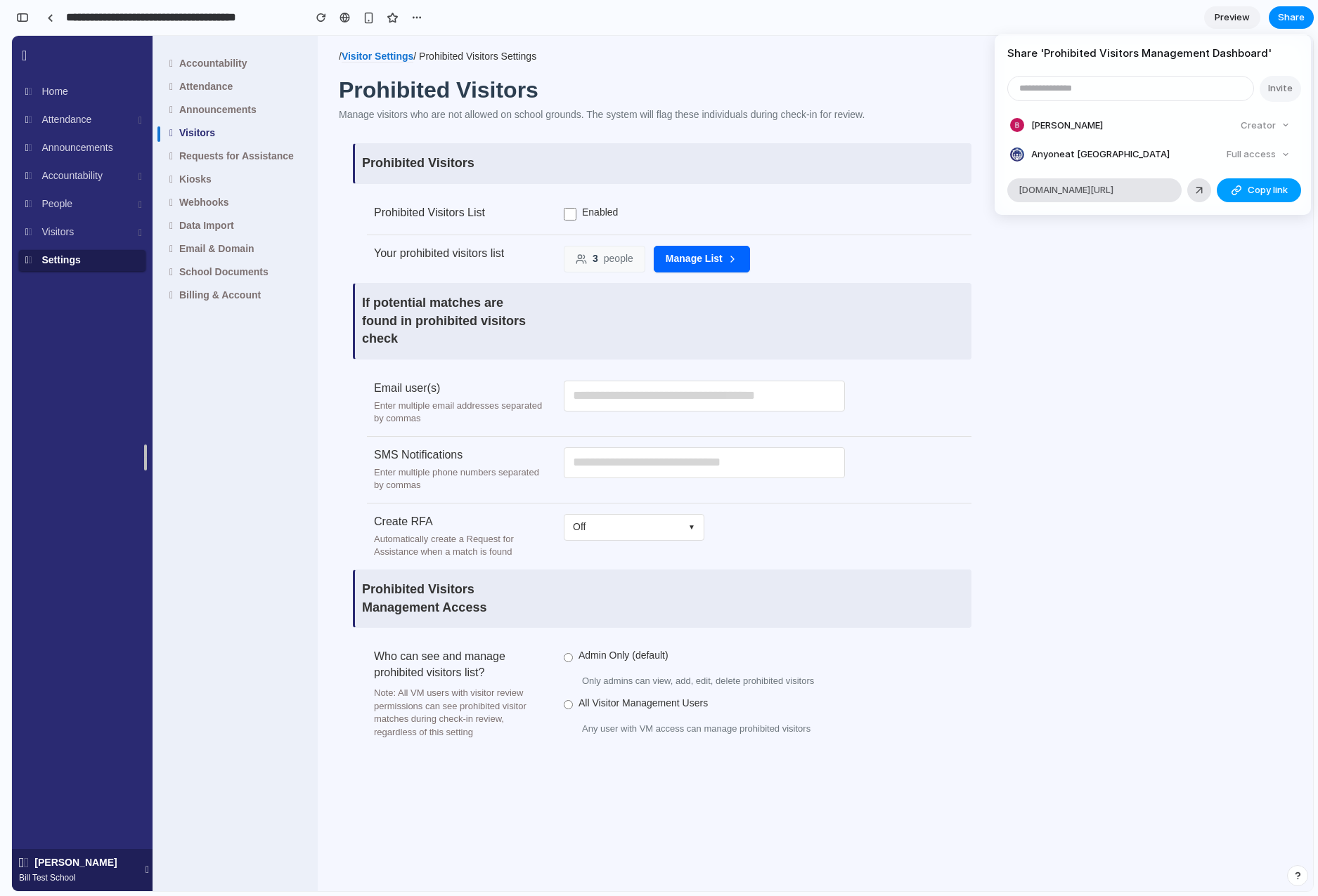
click at [1287, 181] on button "Copy link" at bounding box center [1258, 190] width 84 height 24
